Goal: Find contact information: Obtain details needed to contact an individual or organization

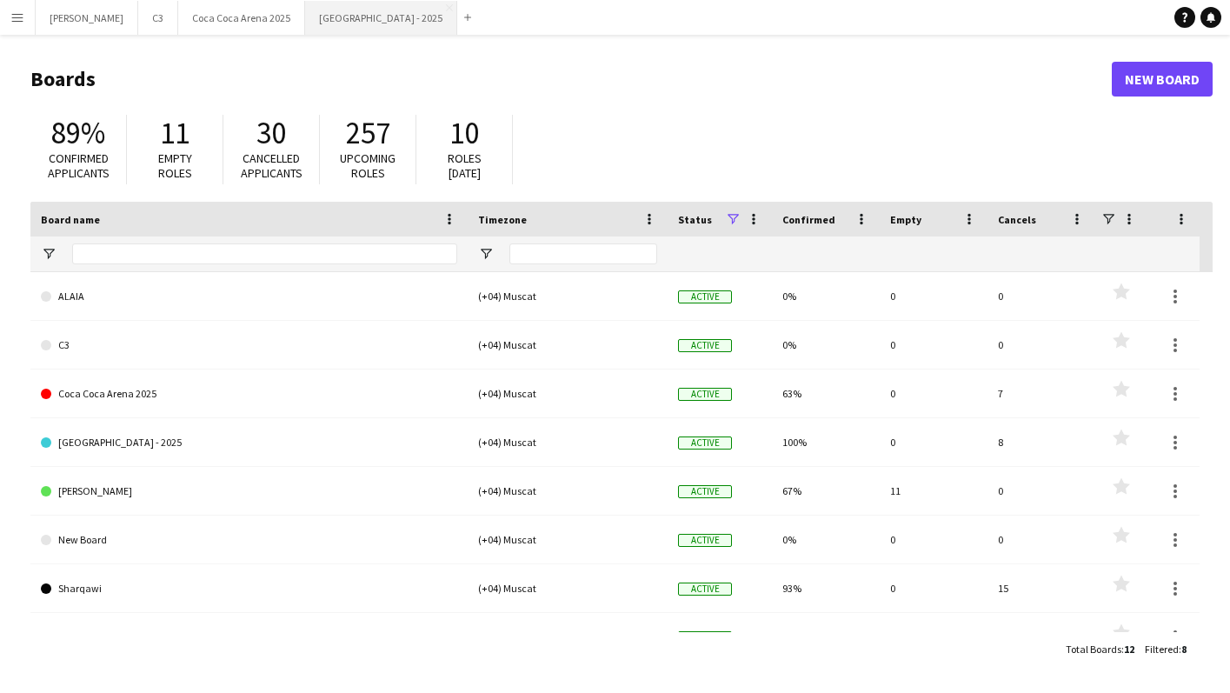
click at [305, 16] on button "[GEOGRAPHIC_DATA] - 2025 Close" at bounding box center [381, 18] width 152 height 34
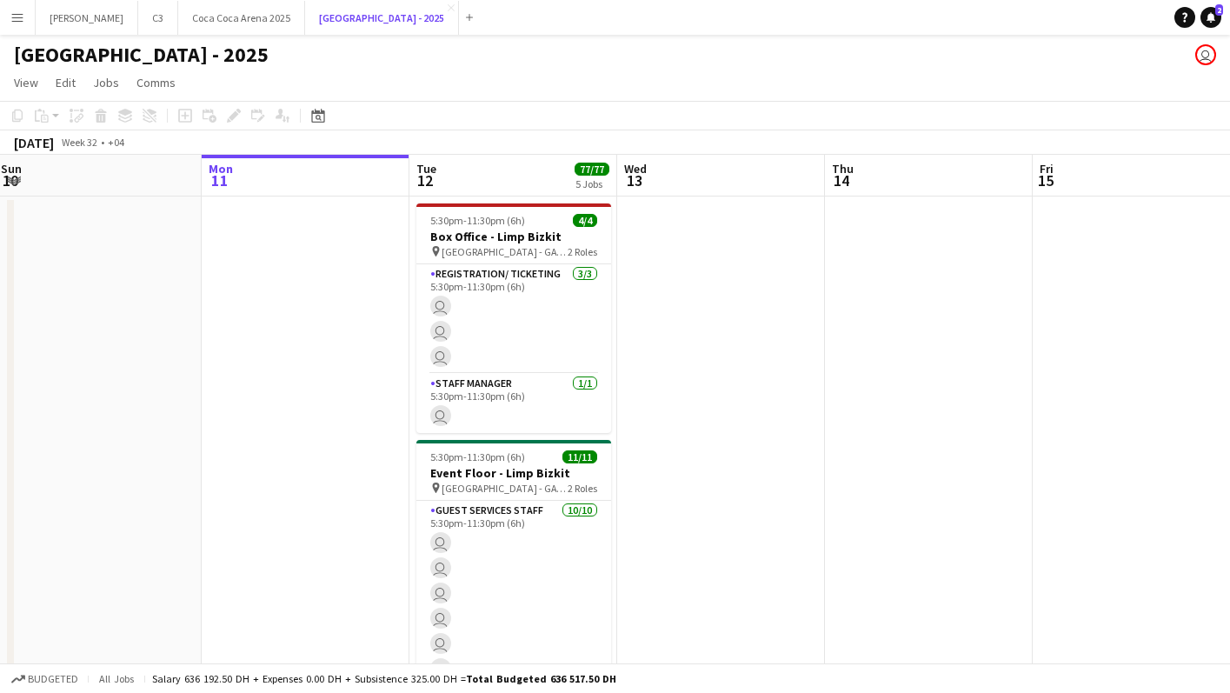
scroll to position [0, 417]
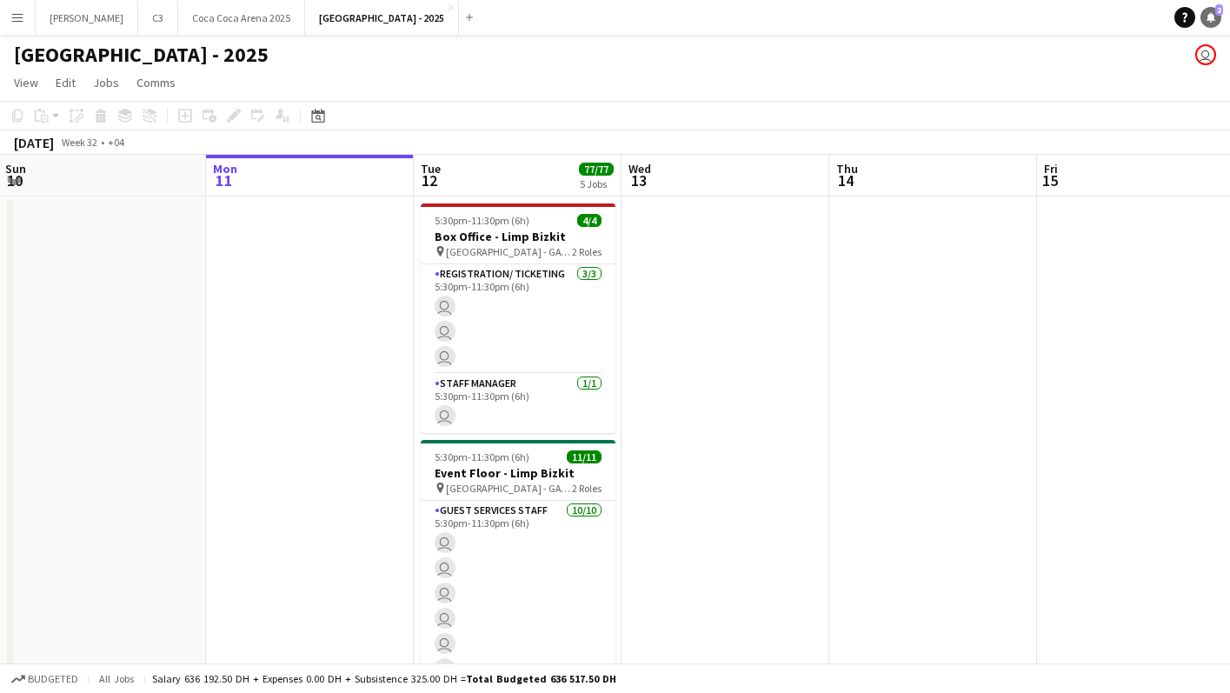
click at [1214, 14] on icon "Notifications" at bounding box center [1210, 17] width 10 height 10
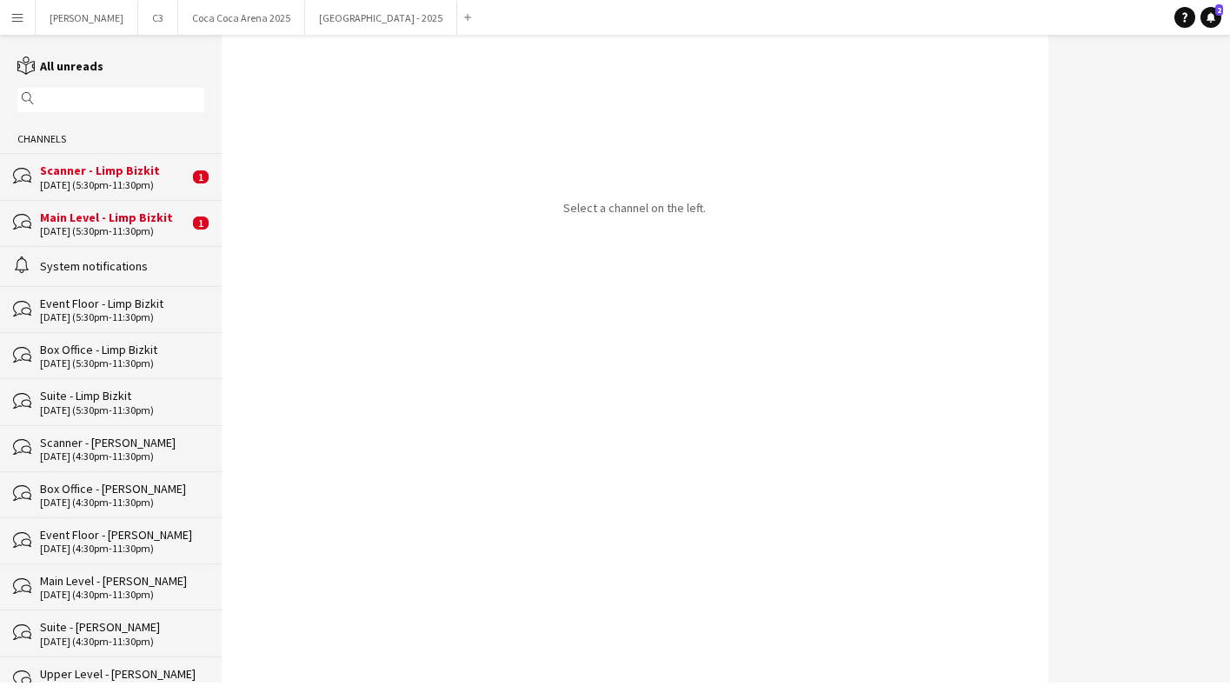
click at [96, 219] on div "Main Level - Limp Bizkit" at bounding box center [114, 217] width 149 height 16
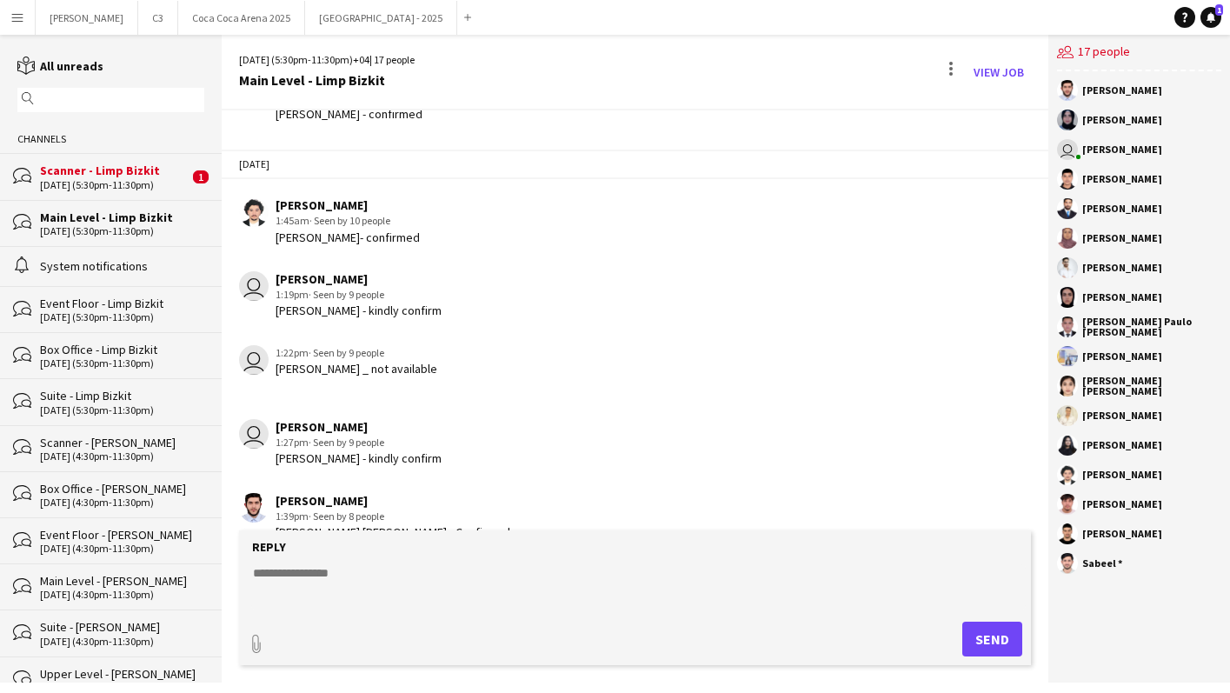
scroll to position [1321, 0]
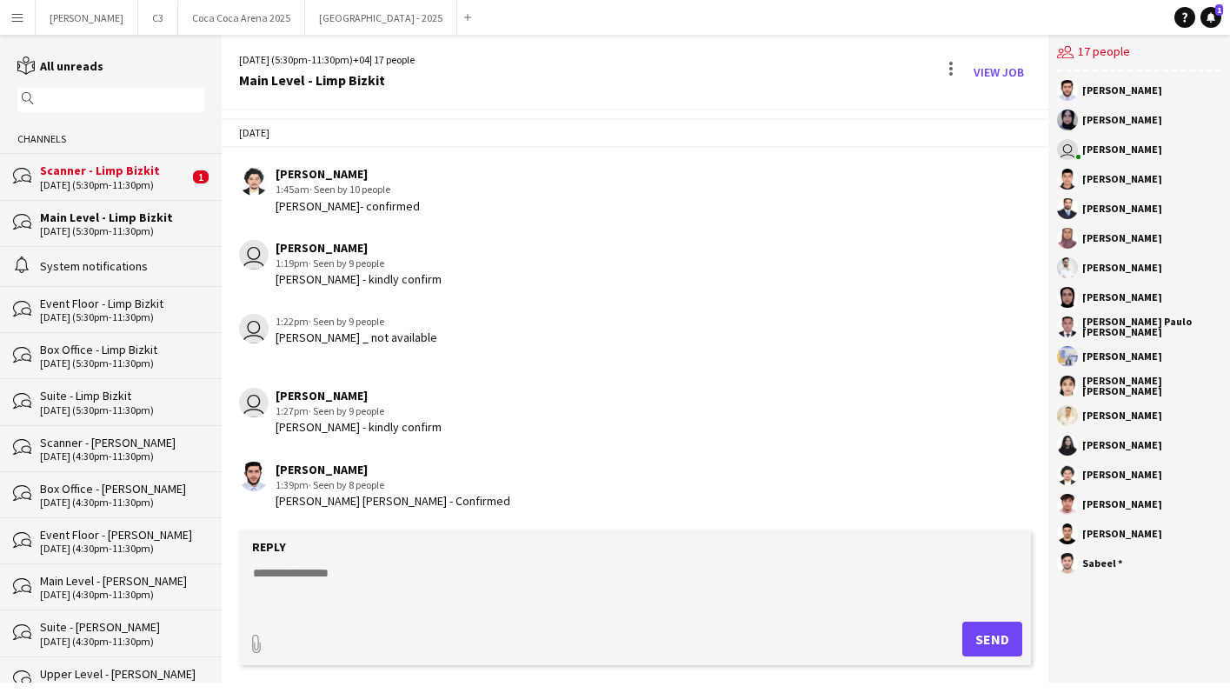
click at [139, 176] on div "Scanner - Limp Bizkit" at bounding box center [114, 170] width 149 height 16
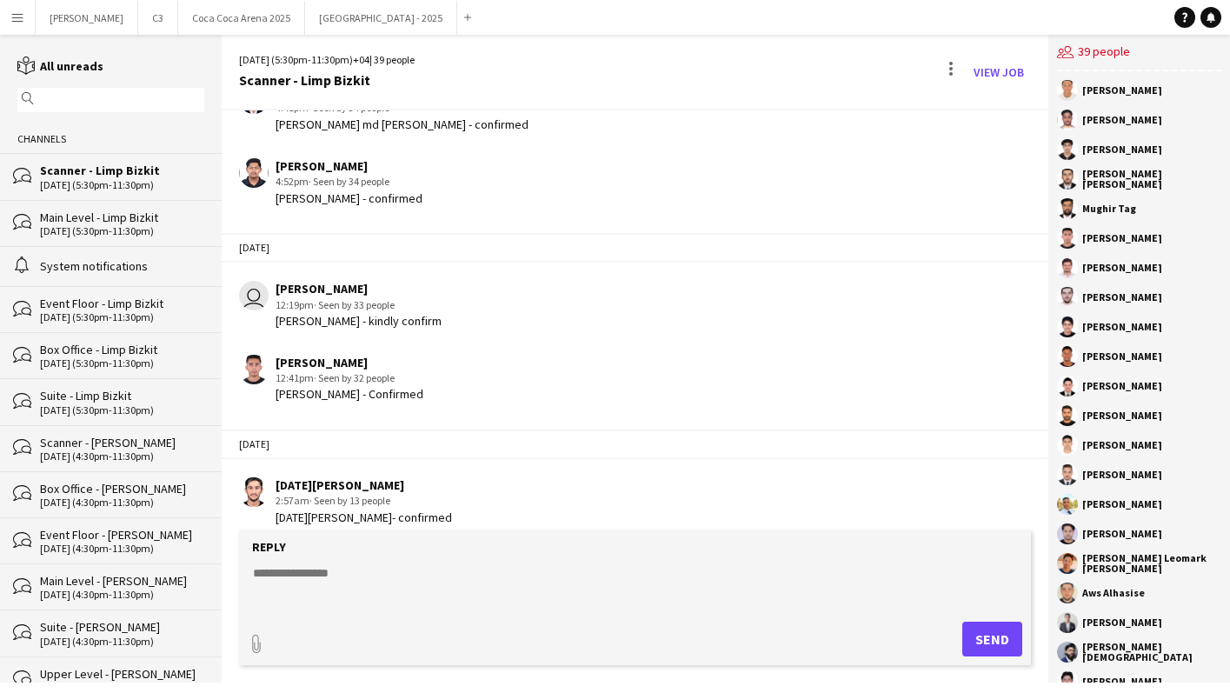
scroll to position [1950, 0]
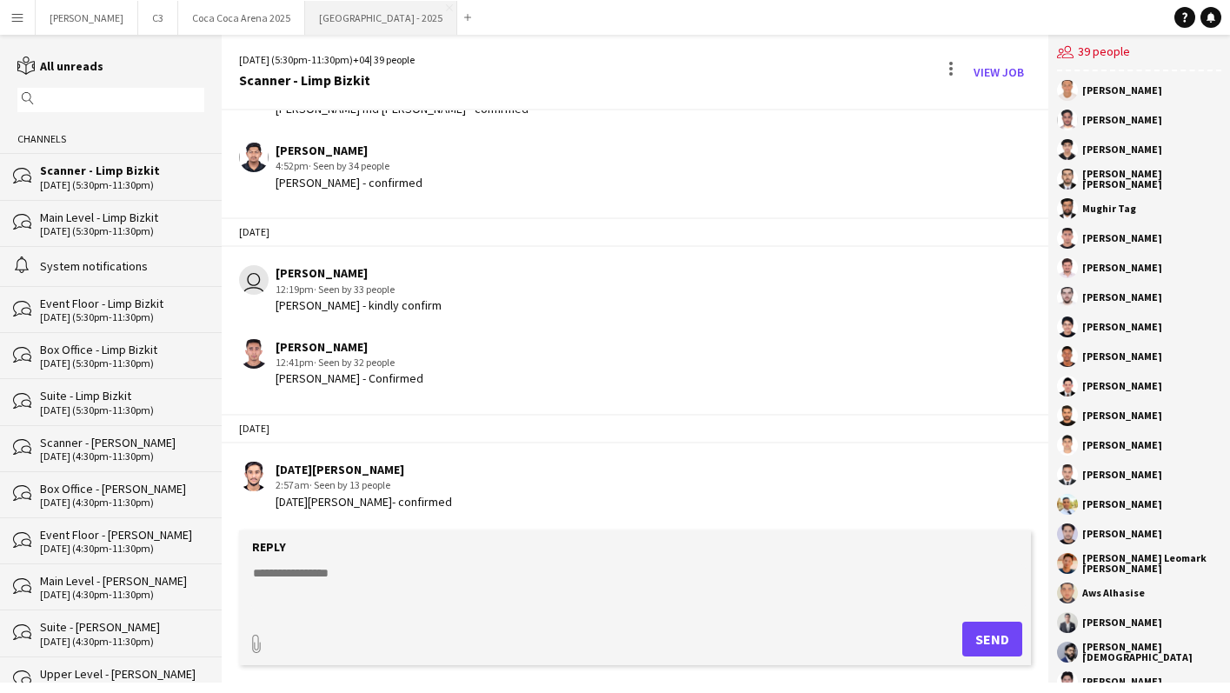
click at [305, 21] on button "[GEOGRAPHIC_DATA] - 2025 Close" at bounding box center [381, 18] width 152 height 34
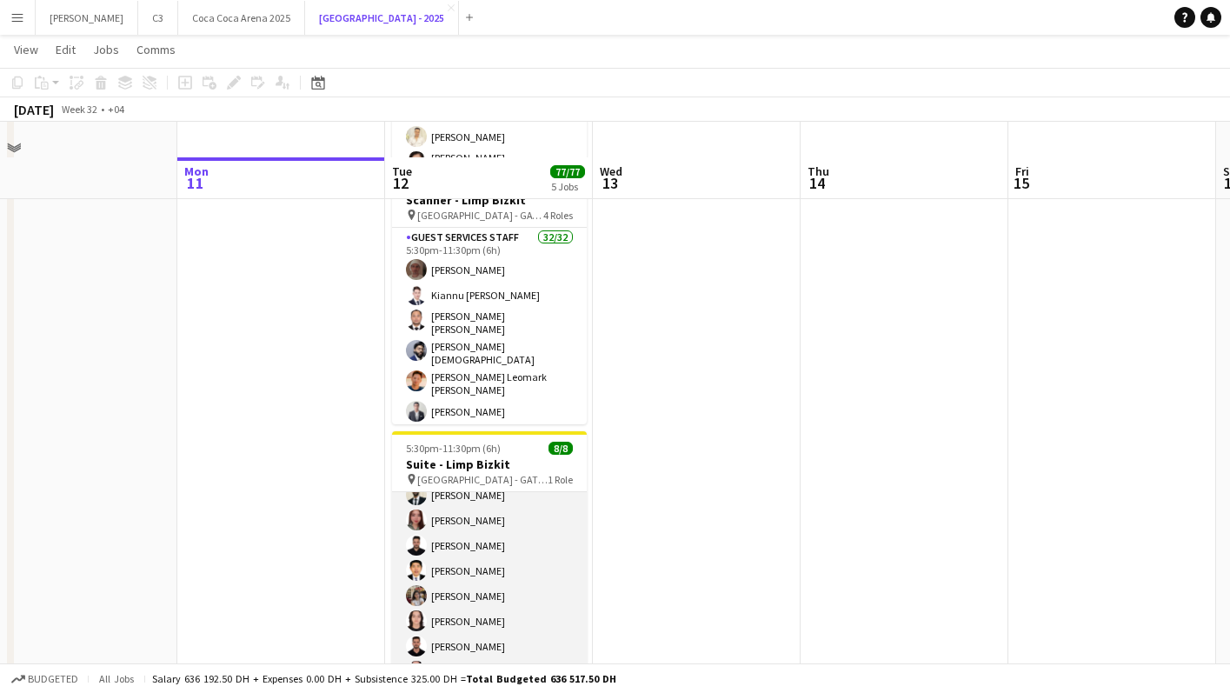
scroll to position [876, 0]
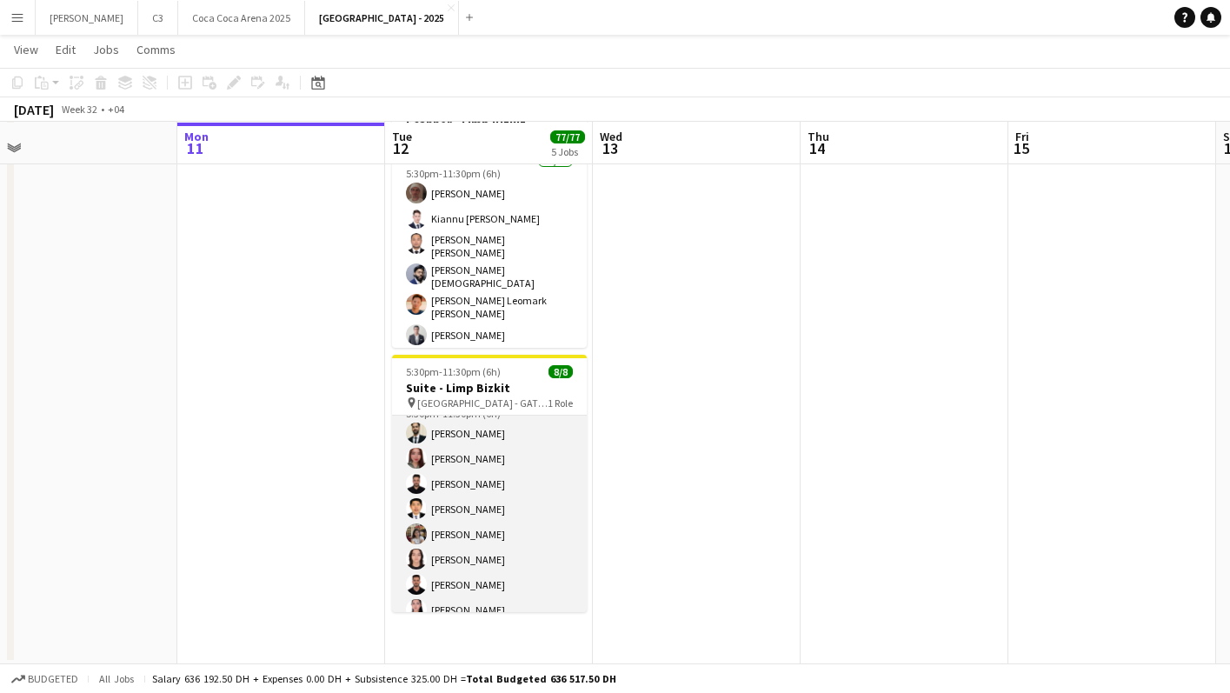
click at [564, 429] on app-card-role "Guest Services Staff [DATE] 5:30pm-11:30pm (6h) [PERSON_NAME] [PERSON_NAME] [PE…" at bounding box center [489, 508] width 195 height 235
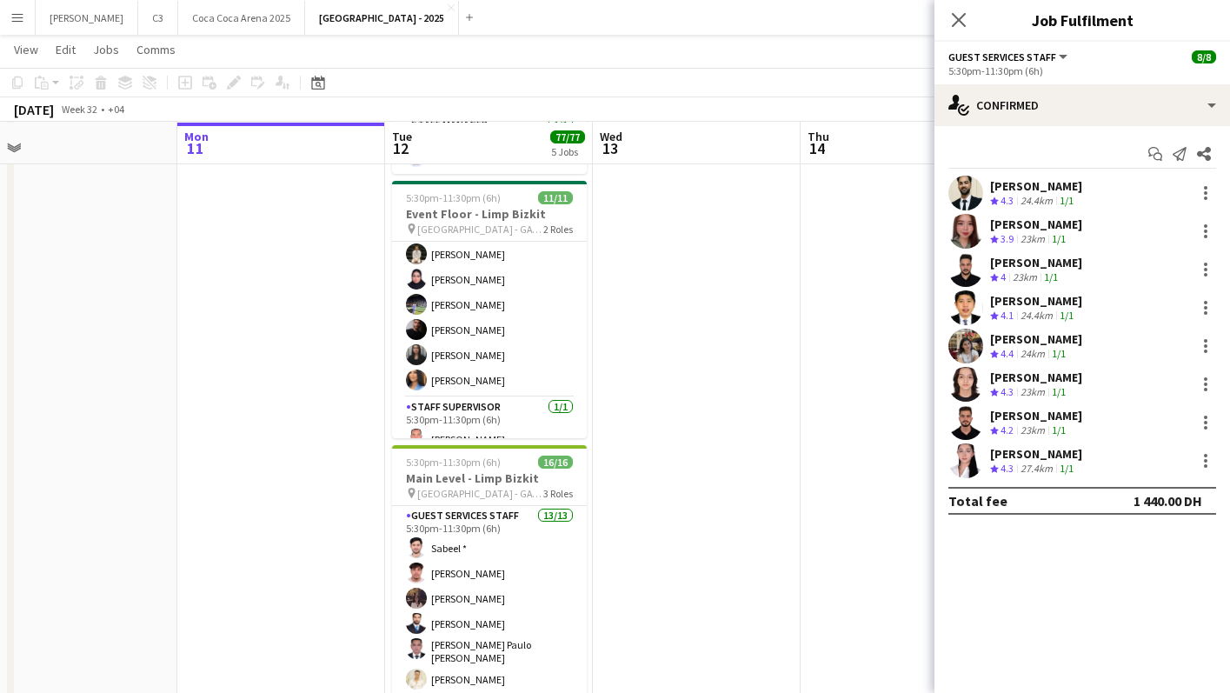
scroll to position [0, 0]
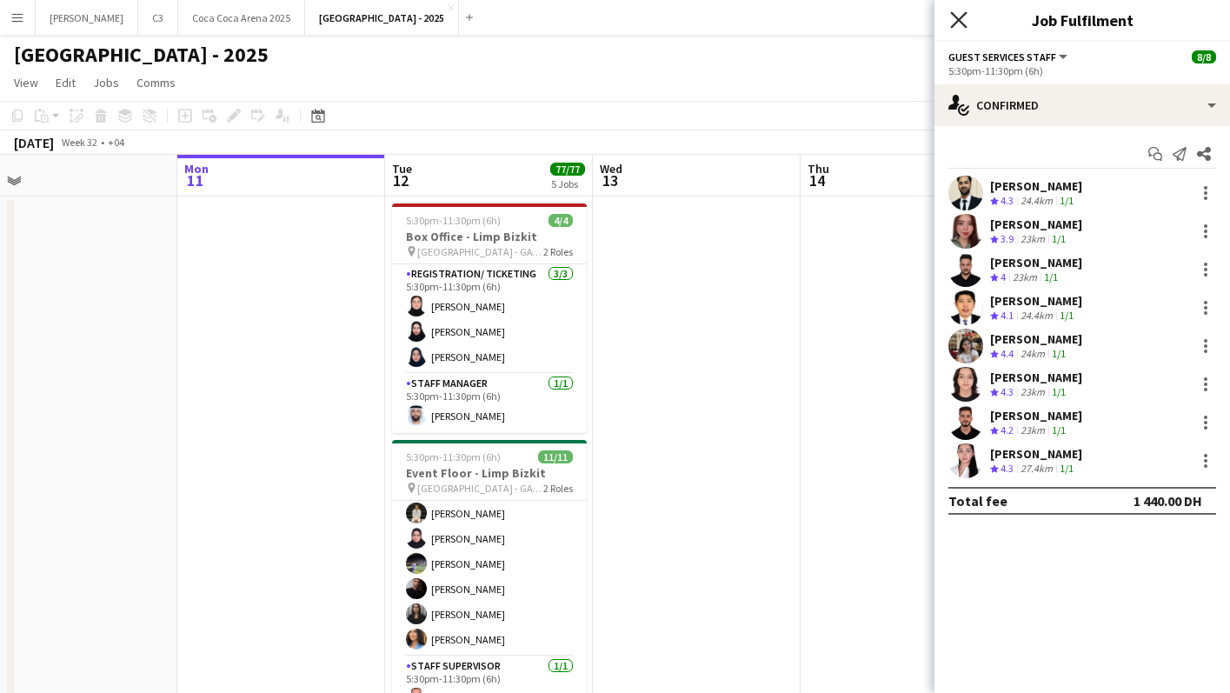
click at [956, 17] on icon at bounding box center [958, 19] width 17 height 17
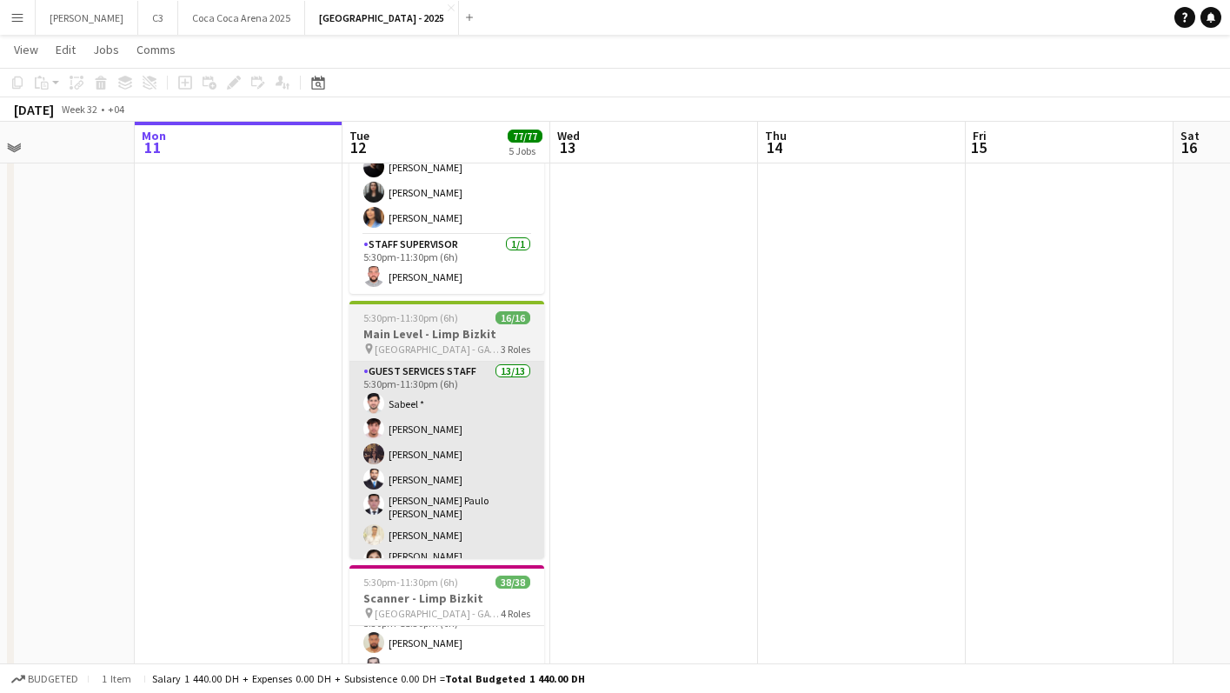
scroll to position [389, 0]
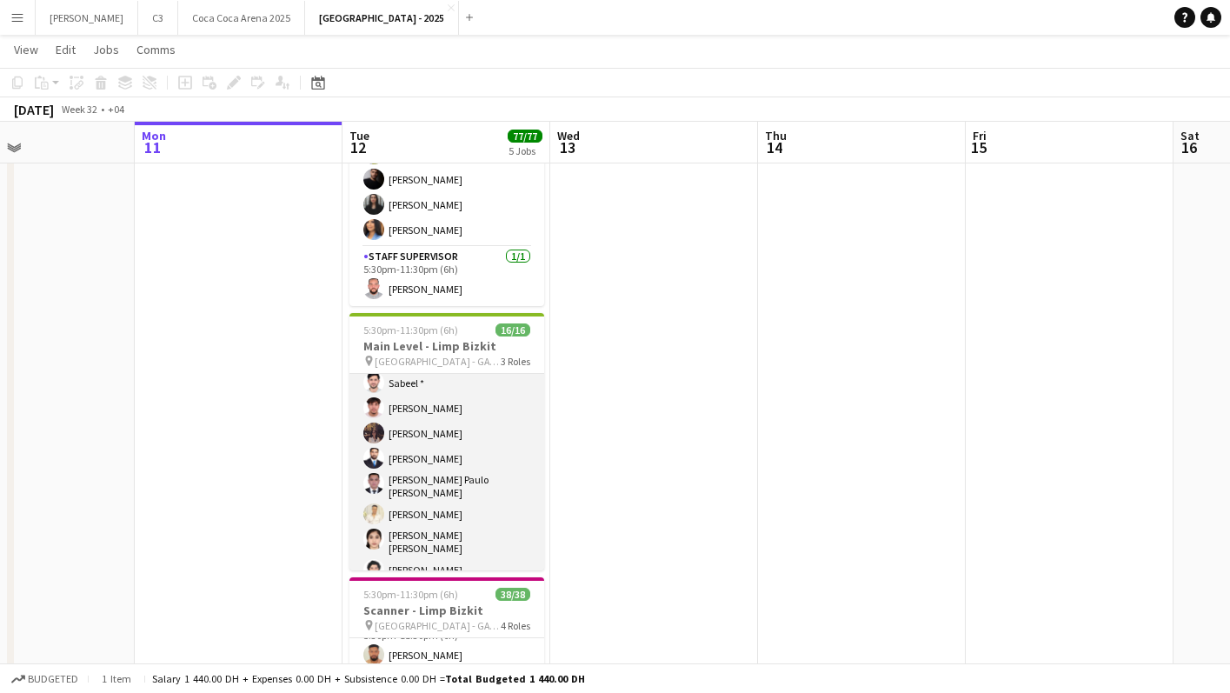
click at [481, 441] on app-card-role "Guest Services Staff 13/13 5:30pm-11:30pm (6h) Sabeel * [PERSON_NAME] Lujayna […" at bounding box center [446, 527] width 195 height 372
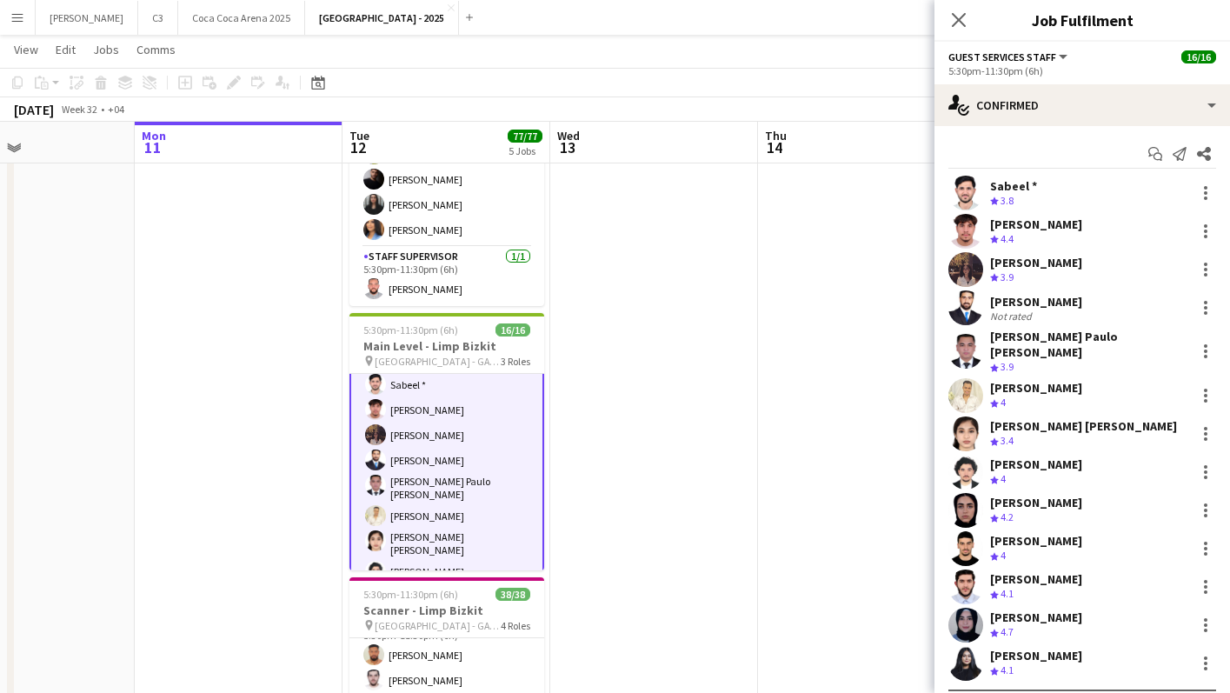
scroll to position [35, 0]
click at [967, 311] on app-user-avatar at bounding box center [965, 307] width 35 height 35
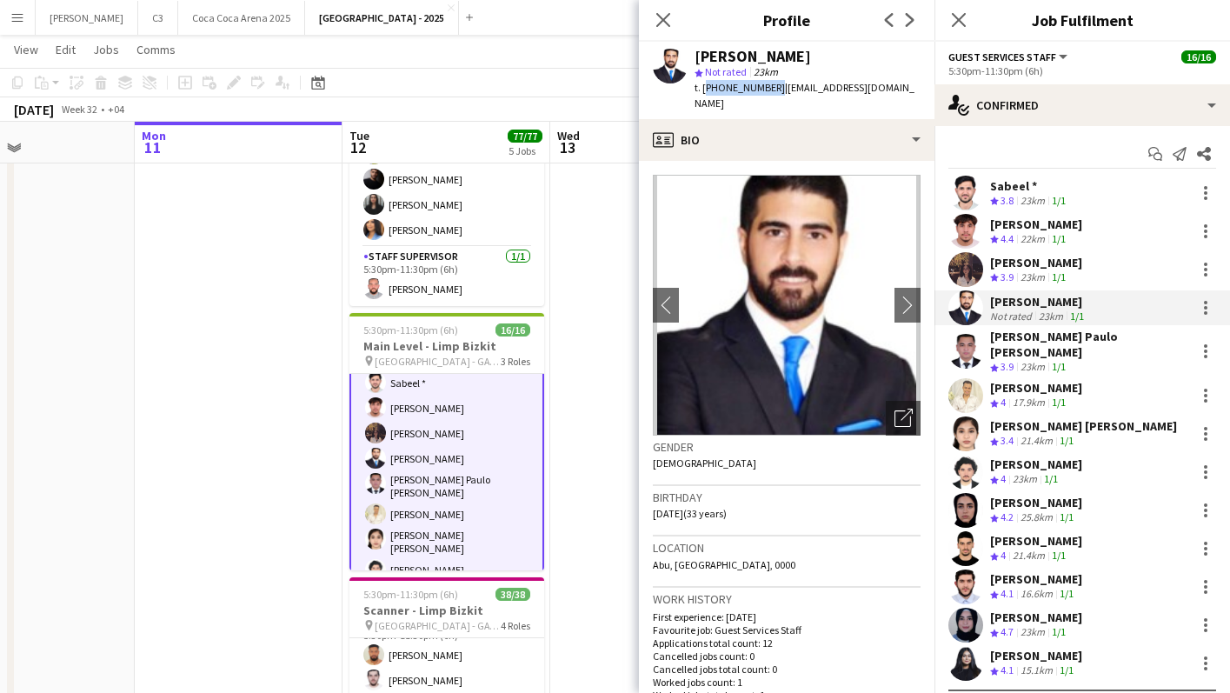
drag, startPoint x: 769, startPoint y: 87, endPoint x: 702, endPoint y: 89, distance: 66.9
click at [702, 89] on span "t. [PHONE_NUMBER]" at bounding box center [739, 87] width 90 height 13
copy span "[PHONE_NUMBER]"
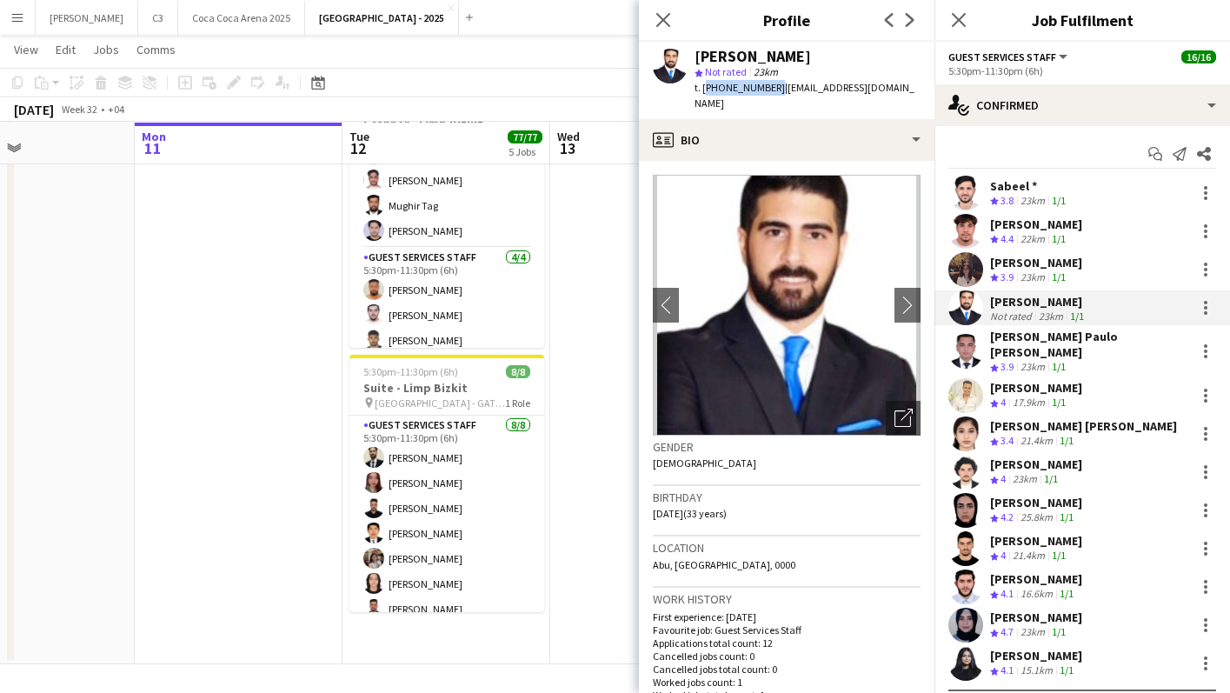
scroll to position [703, 0]
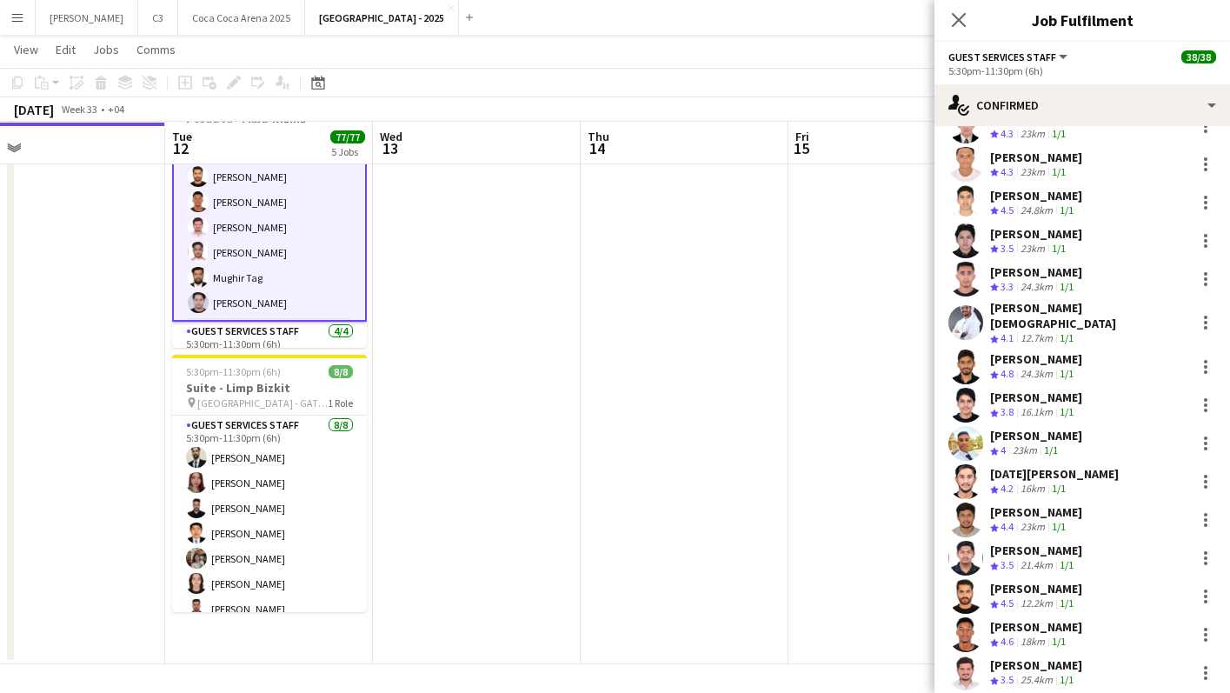
scroll to position [753, 0]
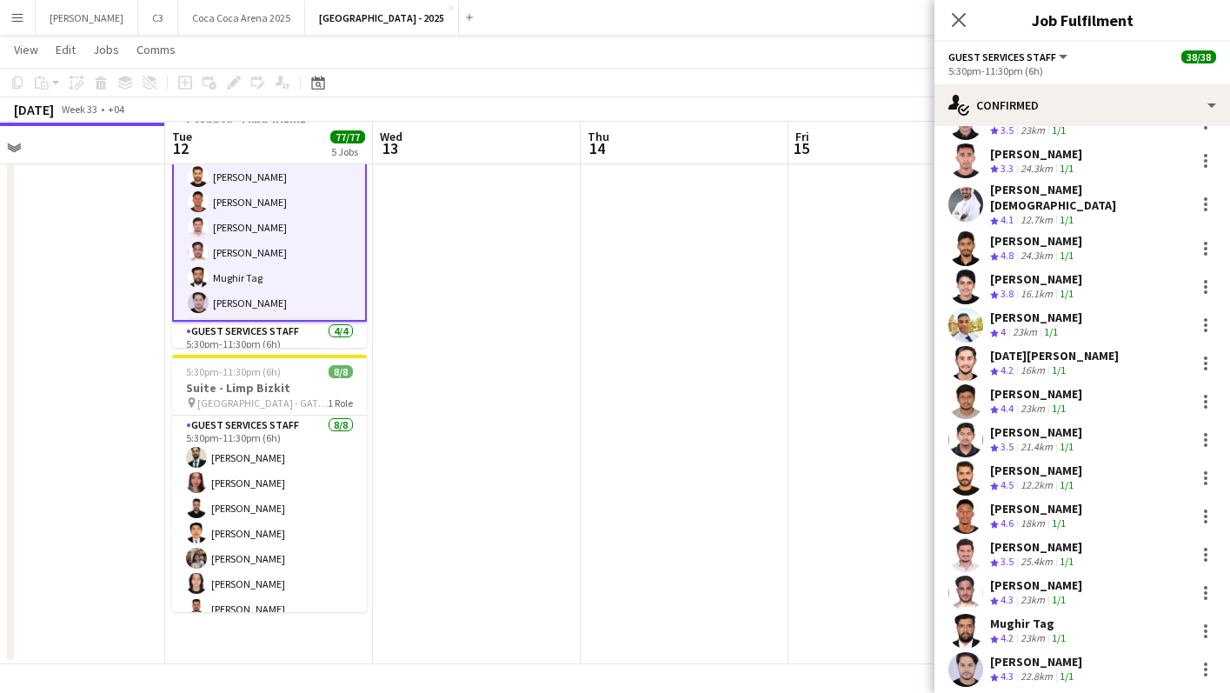
click at [962, 652] on app-user-avatar at bounding box center [965, 669] width 35 height 35
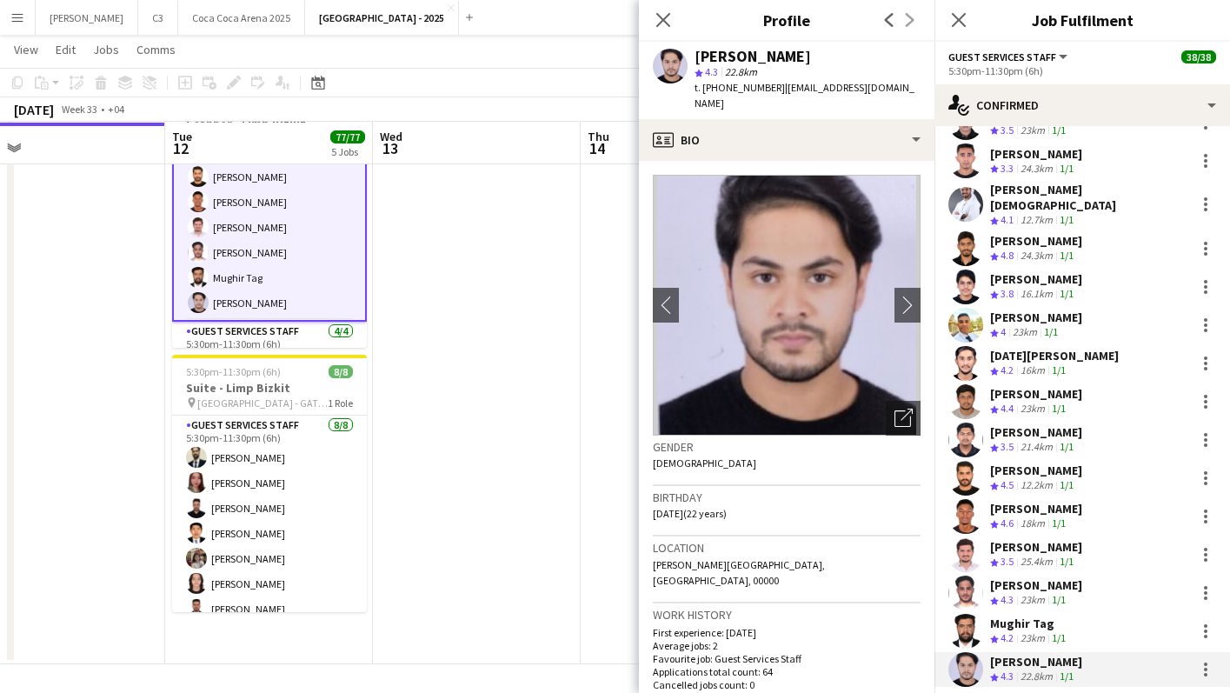
drag, startPoint x: 778, startPoint y: 84, endPoint x: 704, endPoint y: 86, distance: 73.9
click at [704, 86] on div "t. [PHONE_NUMBER] | [EMAIL_ADDRESS][DOMAIN_NAME]" at bounding box center [807, 95] width 226 height 31
copy span "[PHONE_NUMBER]"
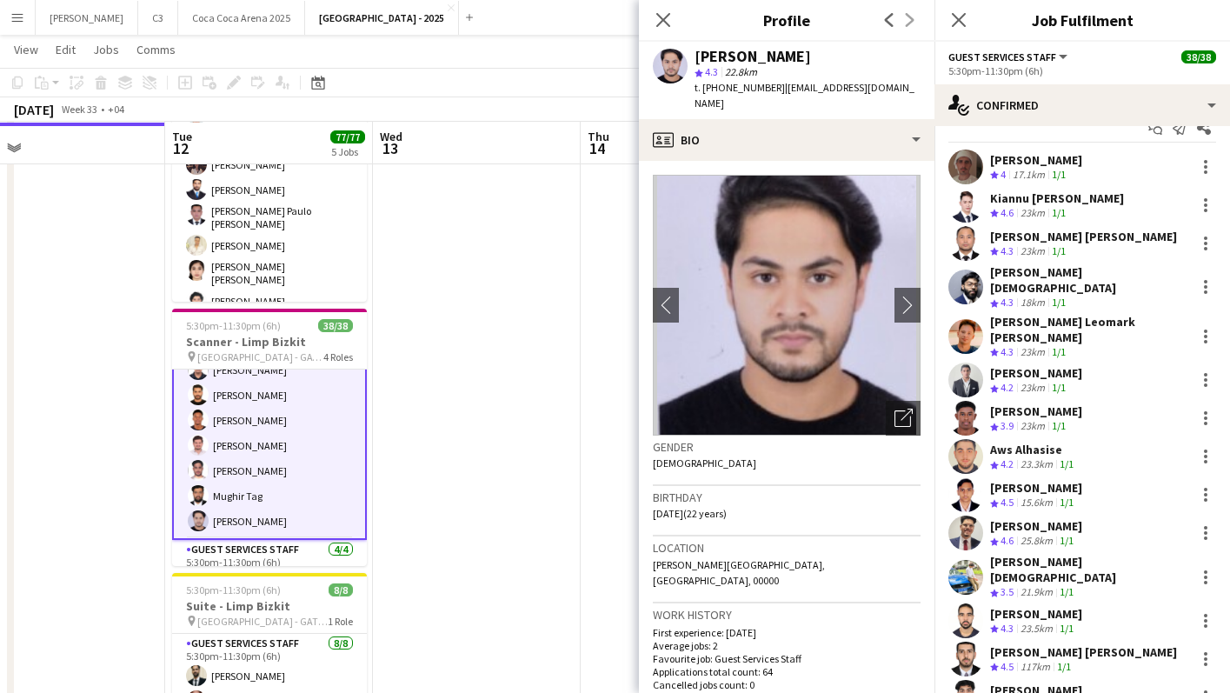
scroll to position [0, 0]
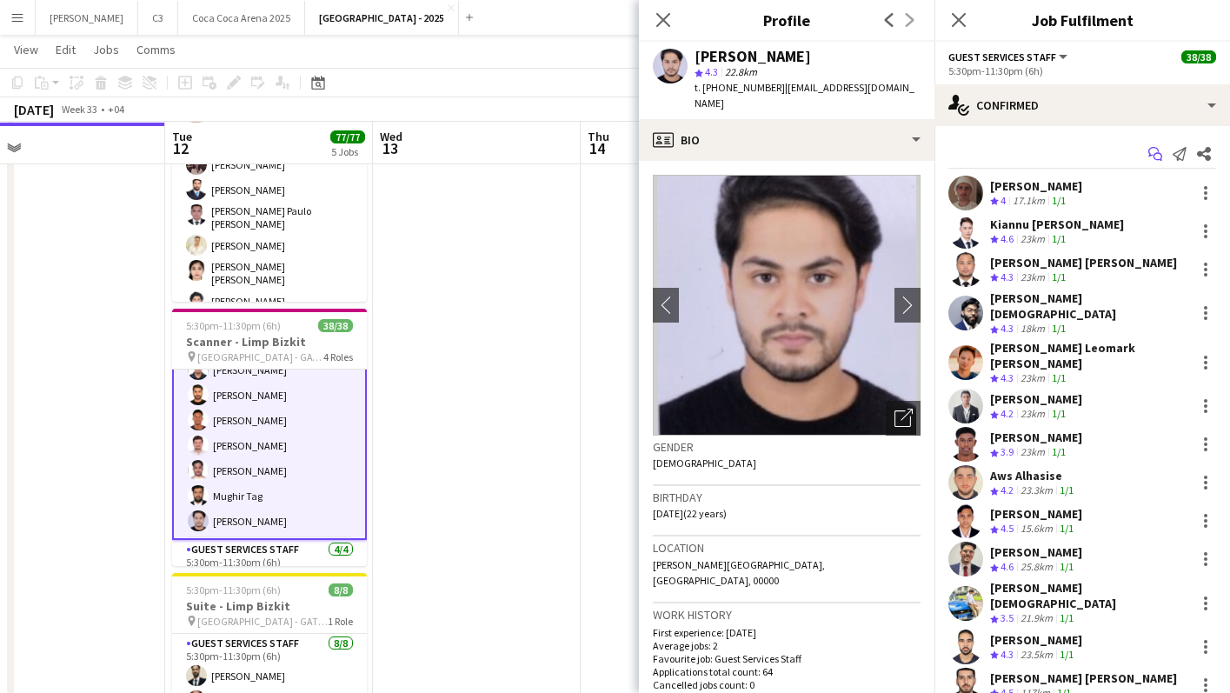
click at [1158, 157] on icon "Start chat" at bounding box center [1155, 154] width 14 height 14
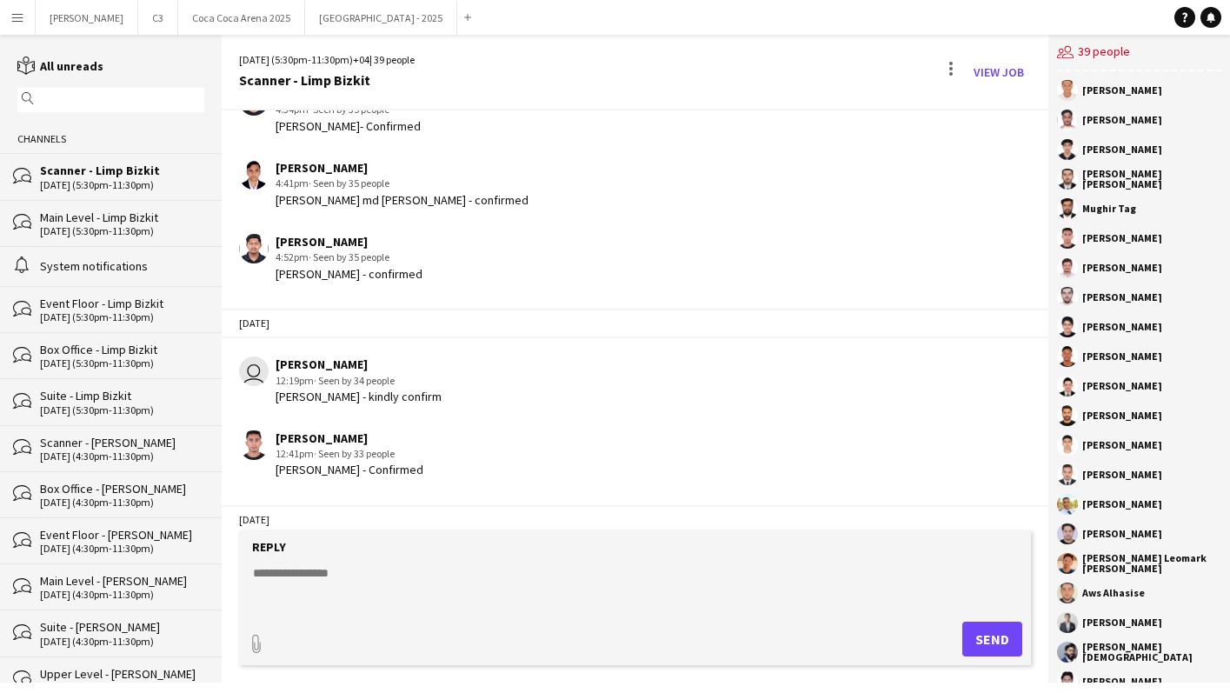
scroll to position [1950, 0]
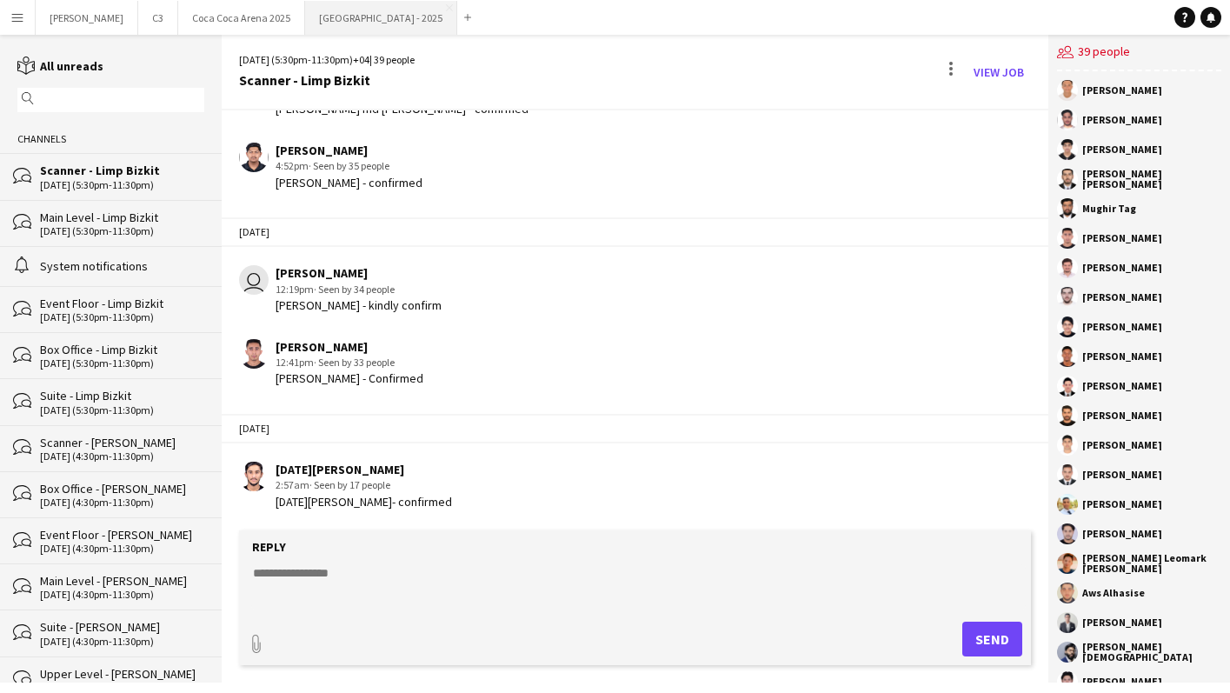
click at [305, 23] on button "[GEOGRAPHIC_DATA] - 2025 Close" at bounding box center [381, 18] width 152 height 34
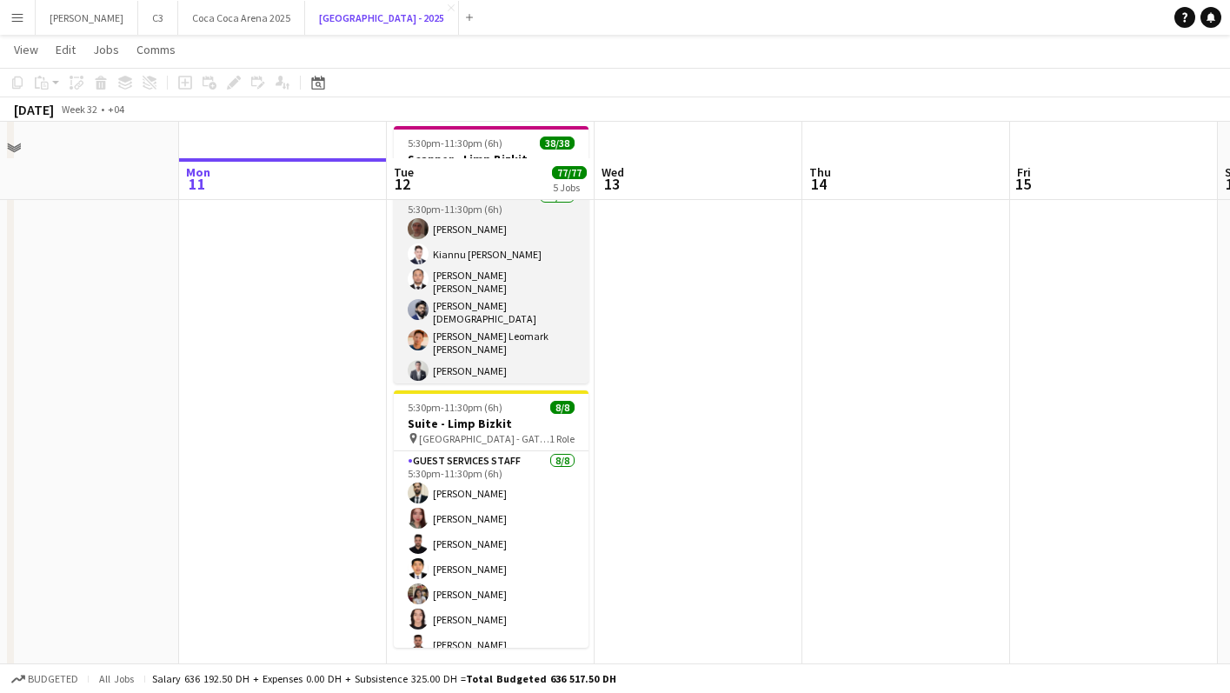
scroll to position [809, 0]
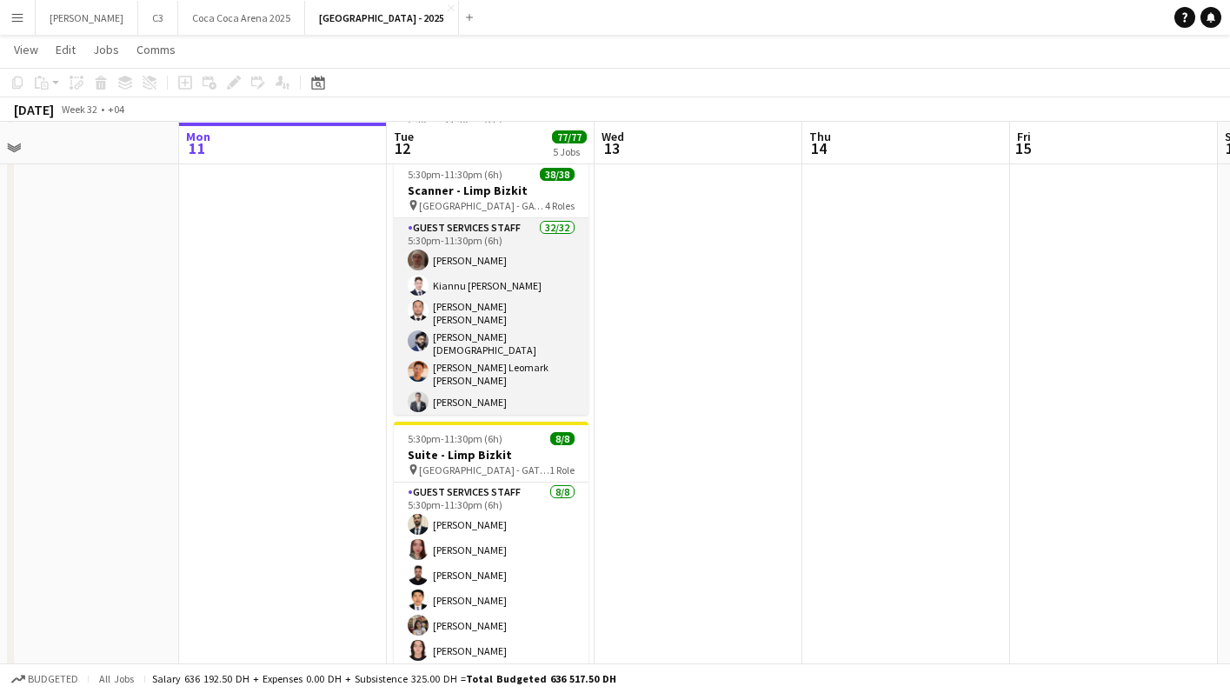
click at [503, 331] on app-card-role "Guest Services Staff 32/32 5:30pm-11:30pm (6h) [PERSON_NAME] [PERSON_NAME] [PER…" at bounding box center [491, 654] width 195 height 872
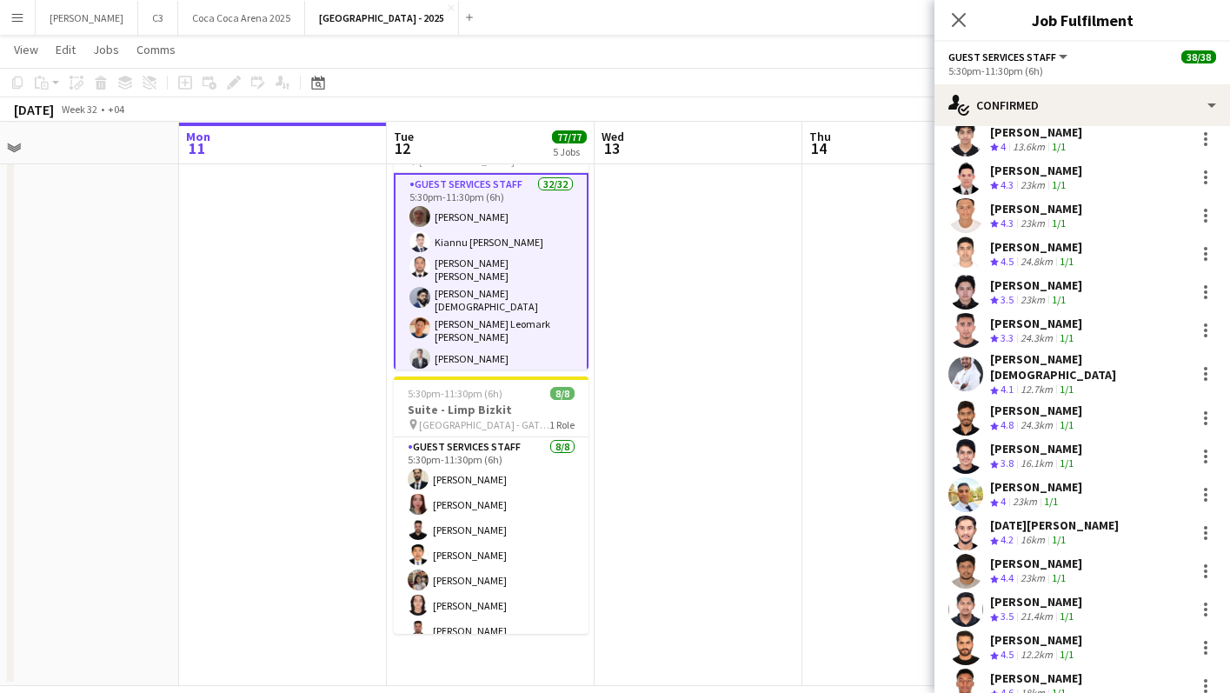
scroll to position [585, 0]
click at [959, 312] on app-user-avatar at bounding box center [965, 329] width 35 height 35
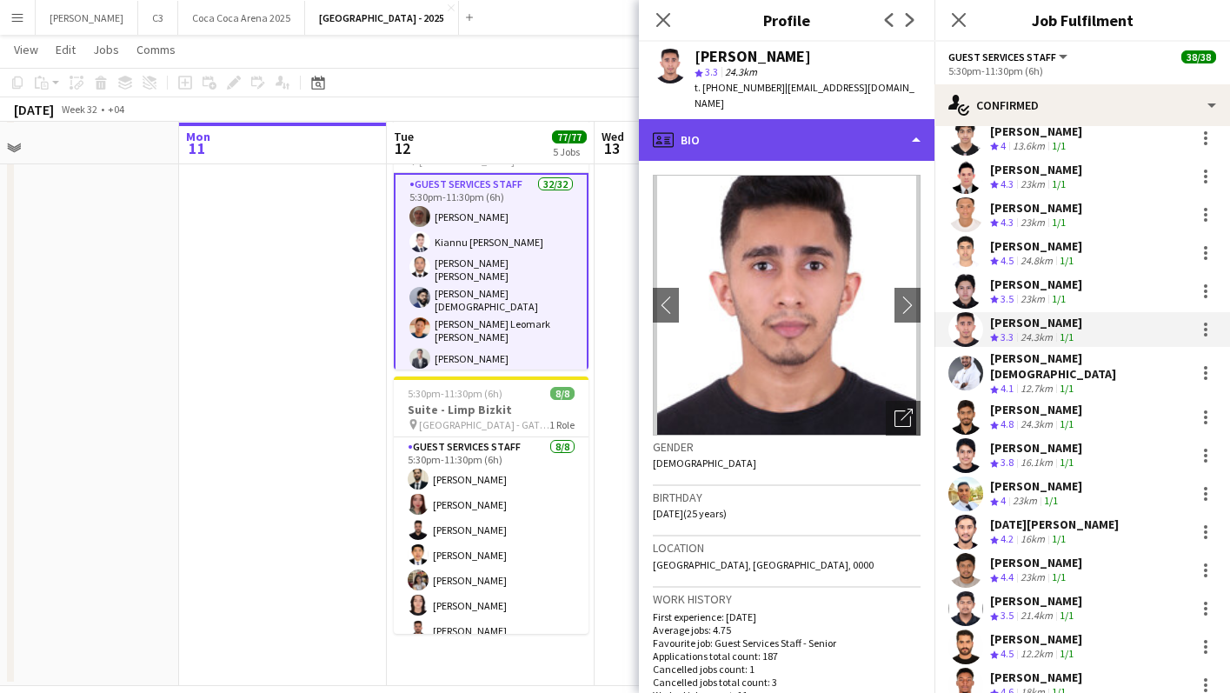
click at [779, 123] on div "profile Bio" at bounding box center [786, 140] width 295 height 42
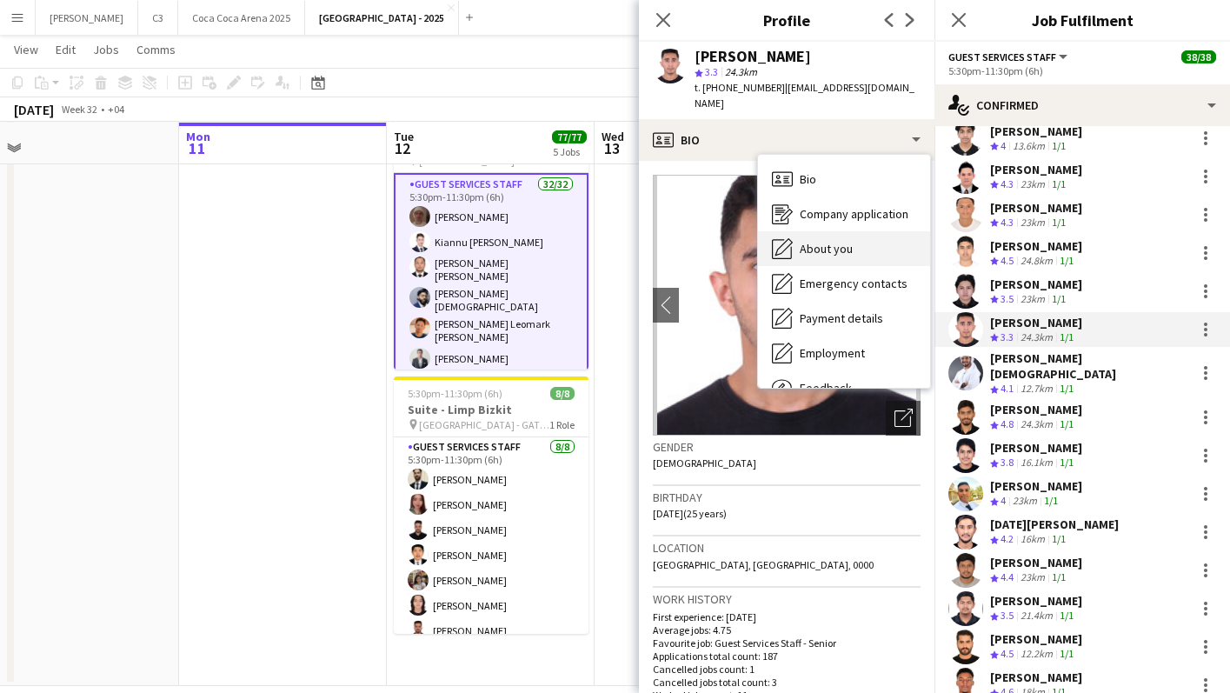
click at [820, 241] on span "About you" at bounding box center [825, 249] width 53 height 16
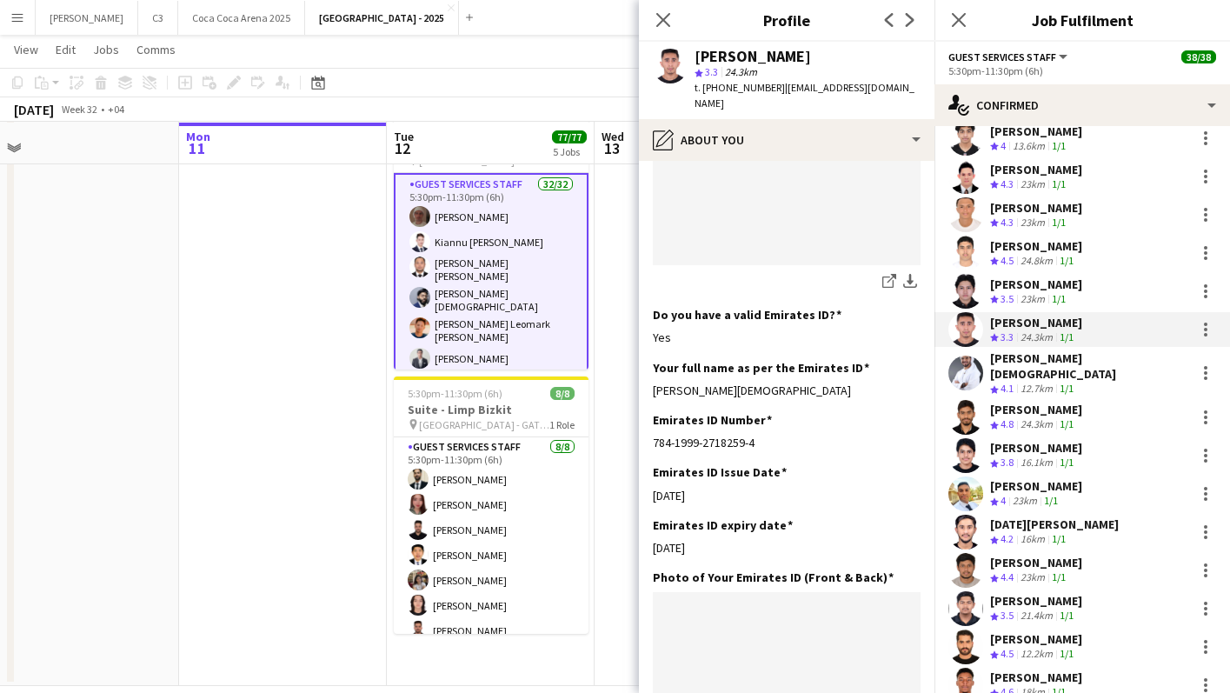
scroll to position [640, 0]
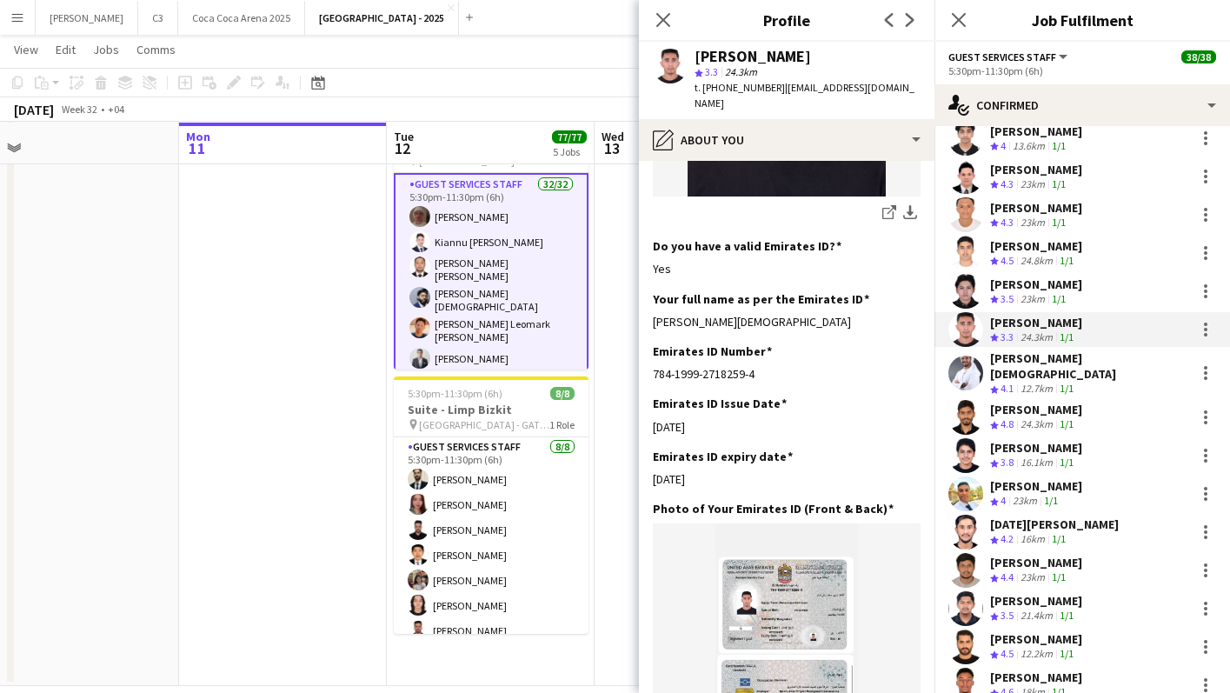
drag, startPoint x: 761, startPoint y: 362, endPoint x: 651, endPoint y: 359, distance: 110.4
click at [651, 359] on app-section-data-types "Bio Edit this field I am [PERSON_NAME], born on [DEMOGRAPHIC_DATA]. My national…" at bounding box center [786, 427] width 295 height 532
copy div "784-1999-2718259-4"
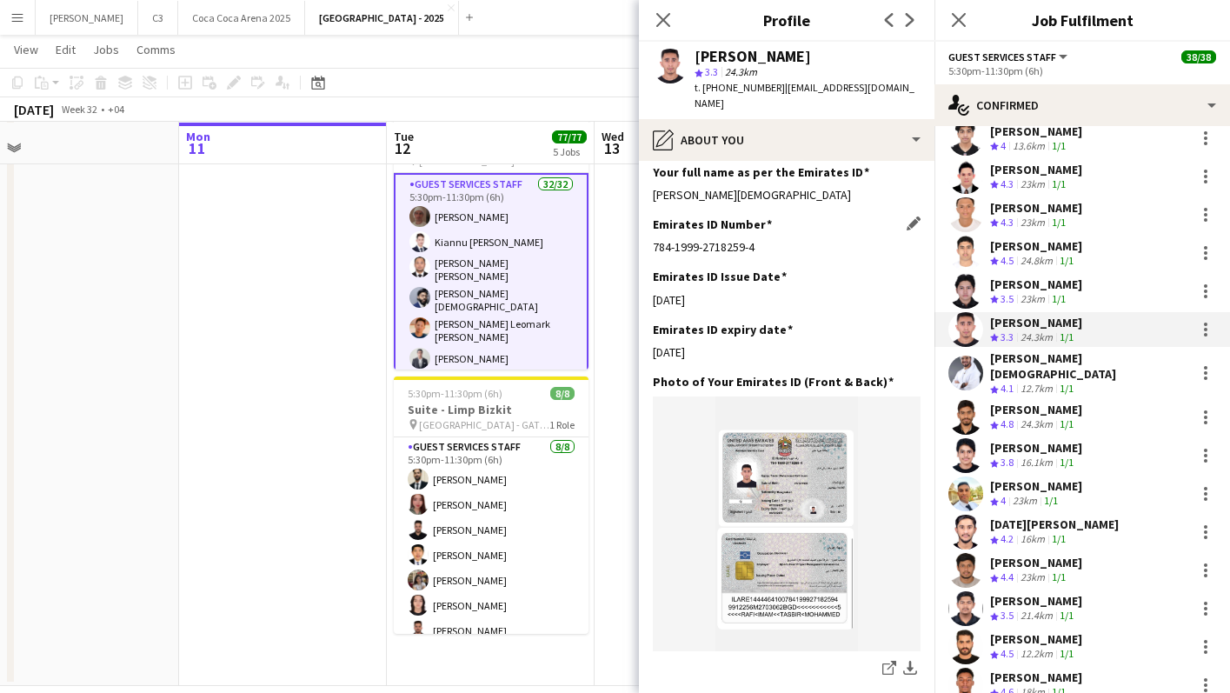
scroll to position [790, 0]
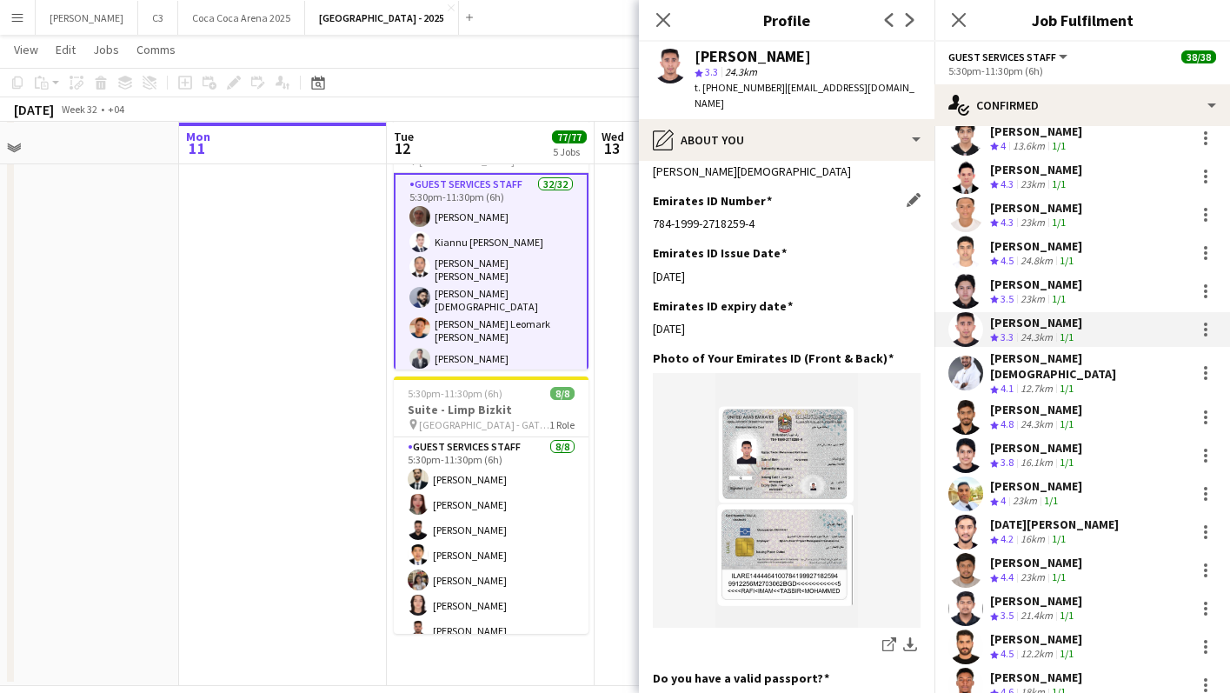
click at [759, 215] on div "784-1999-2718259-4" at bounding box center [787, 223] width 268 height 16
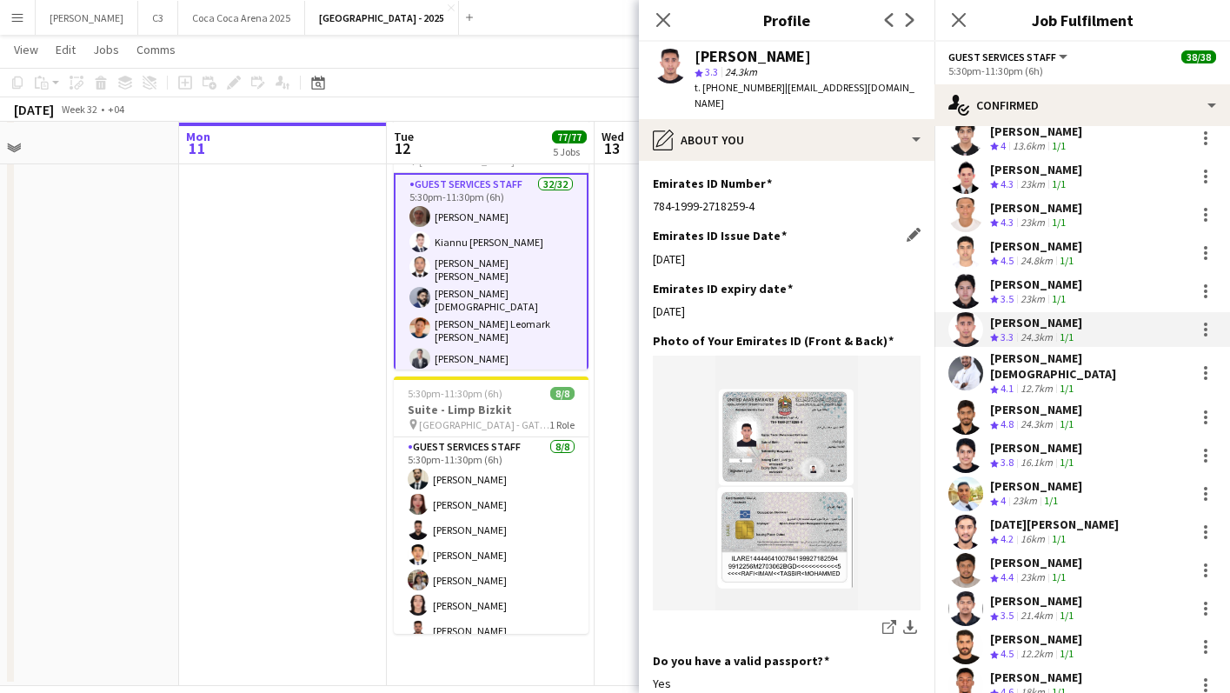
drag, startPoint x: 719, startPoint y: 243, endPoint x: 652, endPoint y: 242, distance: 66.9
click at [653, 251] on div "[DATE]" at bounding box center [787, 259] width 268 height 16
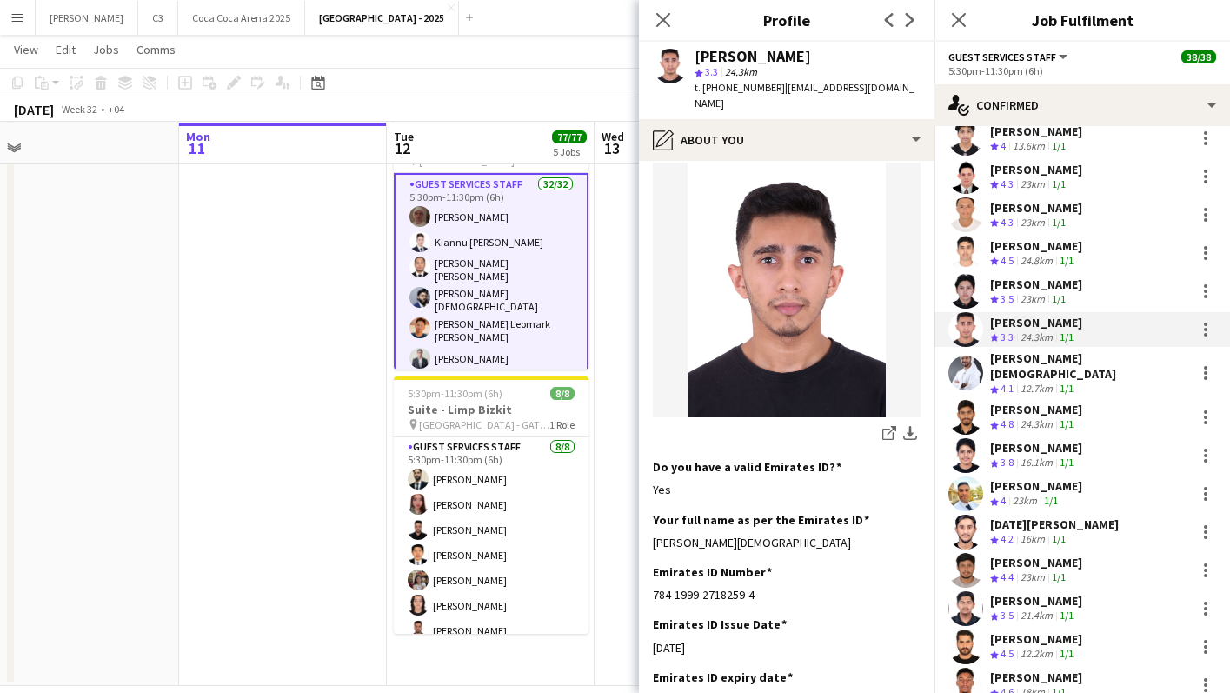
scroll to position [568, 0]
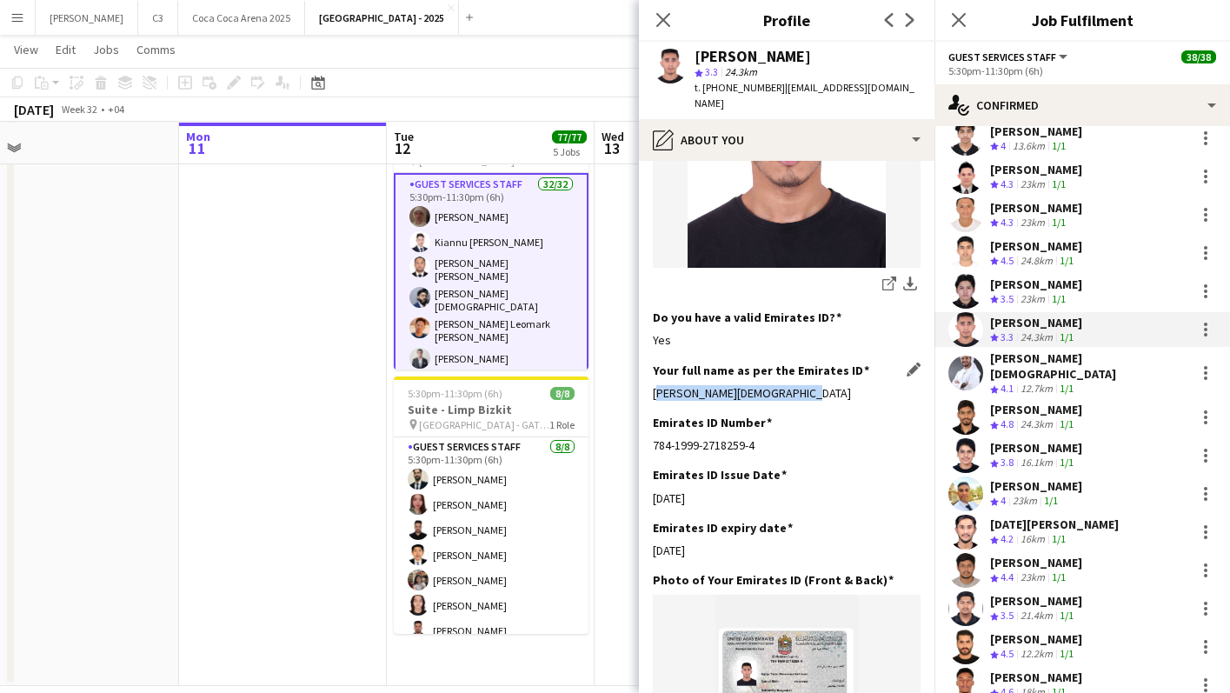
drag, startPoint x: 819, startPoint y: 381, endPoint x: 654, endPoint y: 375, distance: 164.3
click at [654, 385] on div "[PERSON_NAME][DEMOGRAPHIC_DATA]" at bounding box center [787, 393] width 268 height 16
copy div "[PERSON_NAME][DEMOGRAPHIC_DATA]"
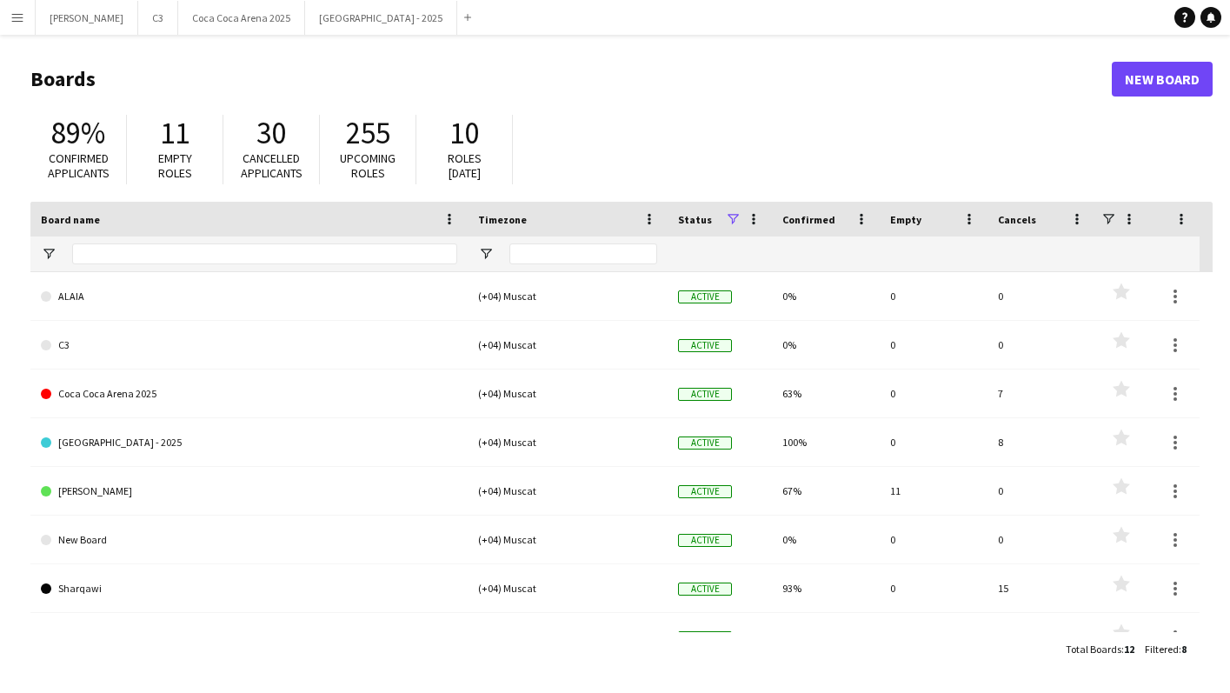
click at [12, 23] on app-icon "Menu" at bounding box center [17, 17] width 14 height 14
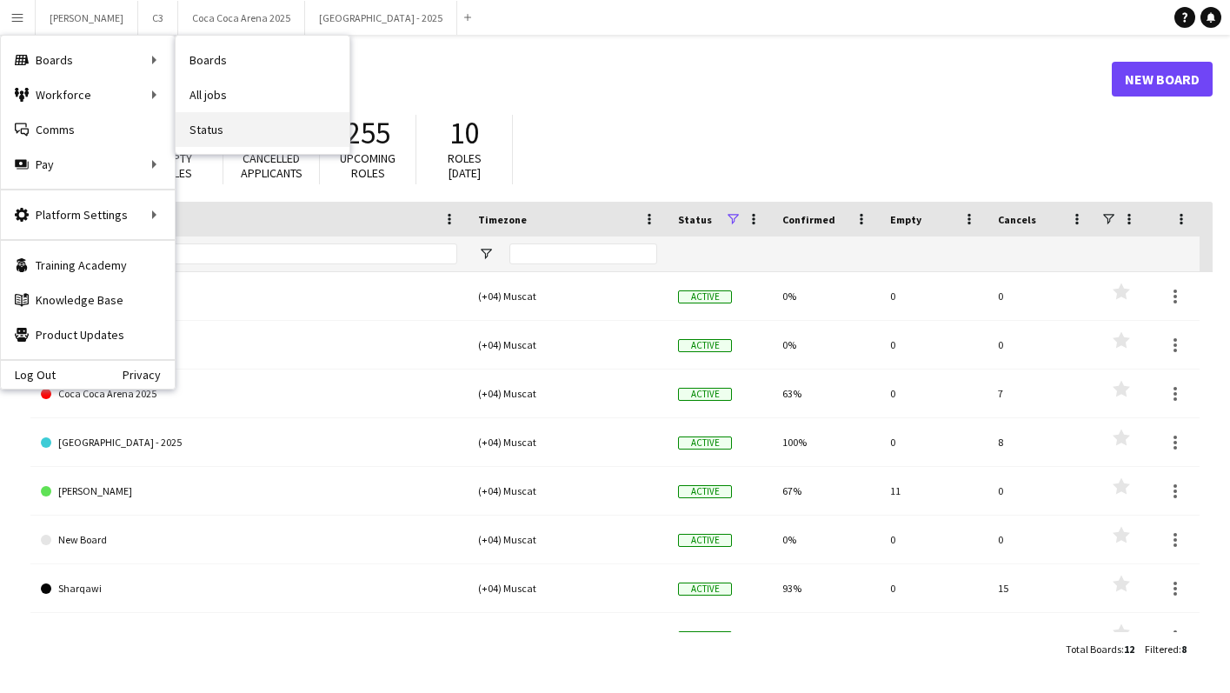
click at [207, 139] on link "Status" at bounding box center [263, 129] width 174 height 35
